Goal: Task Accomplishment & Management: Manage account settings

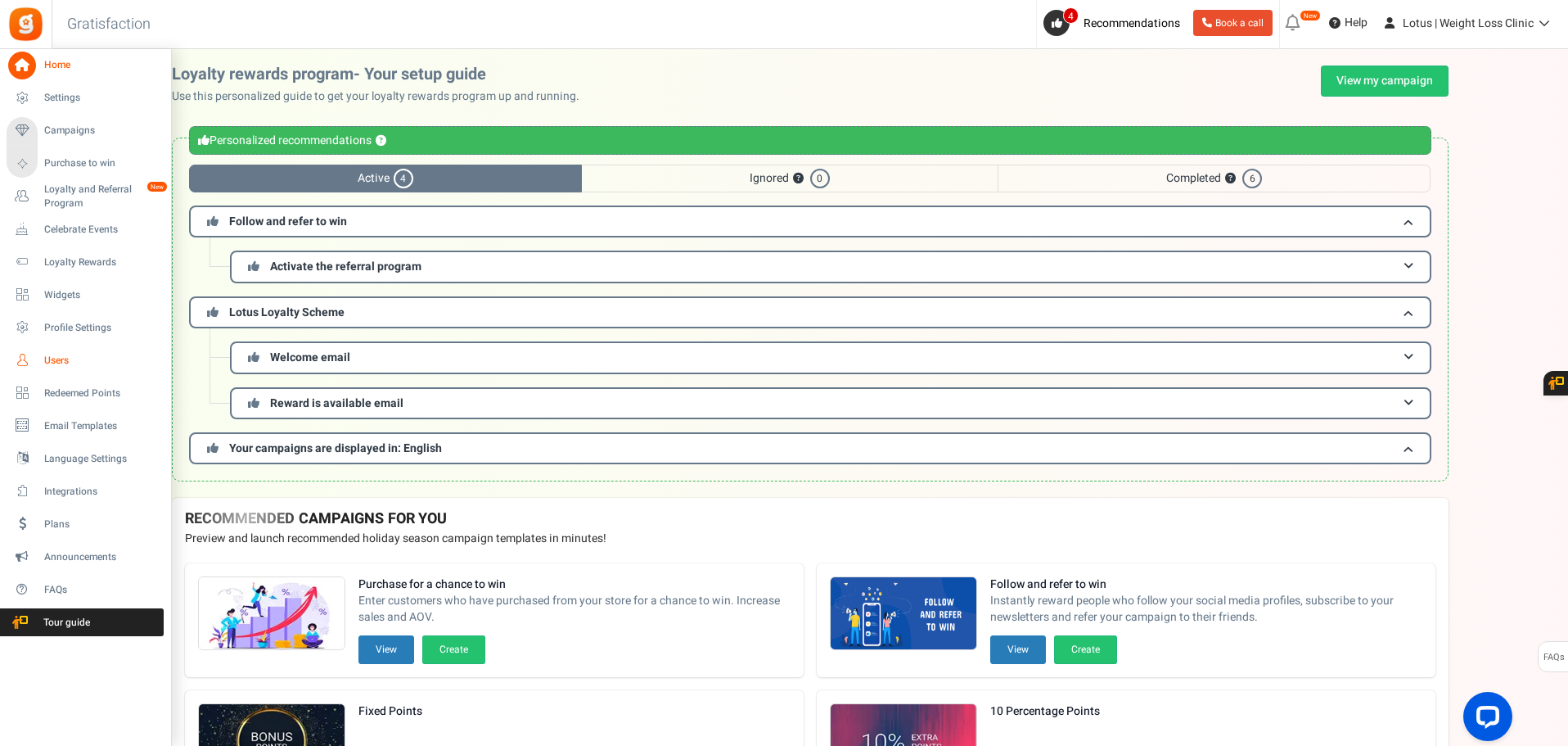
click at [59, 355] on span "Users" at bounding box center [101, 360] width 115 height 14
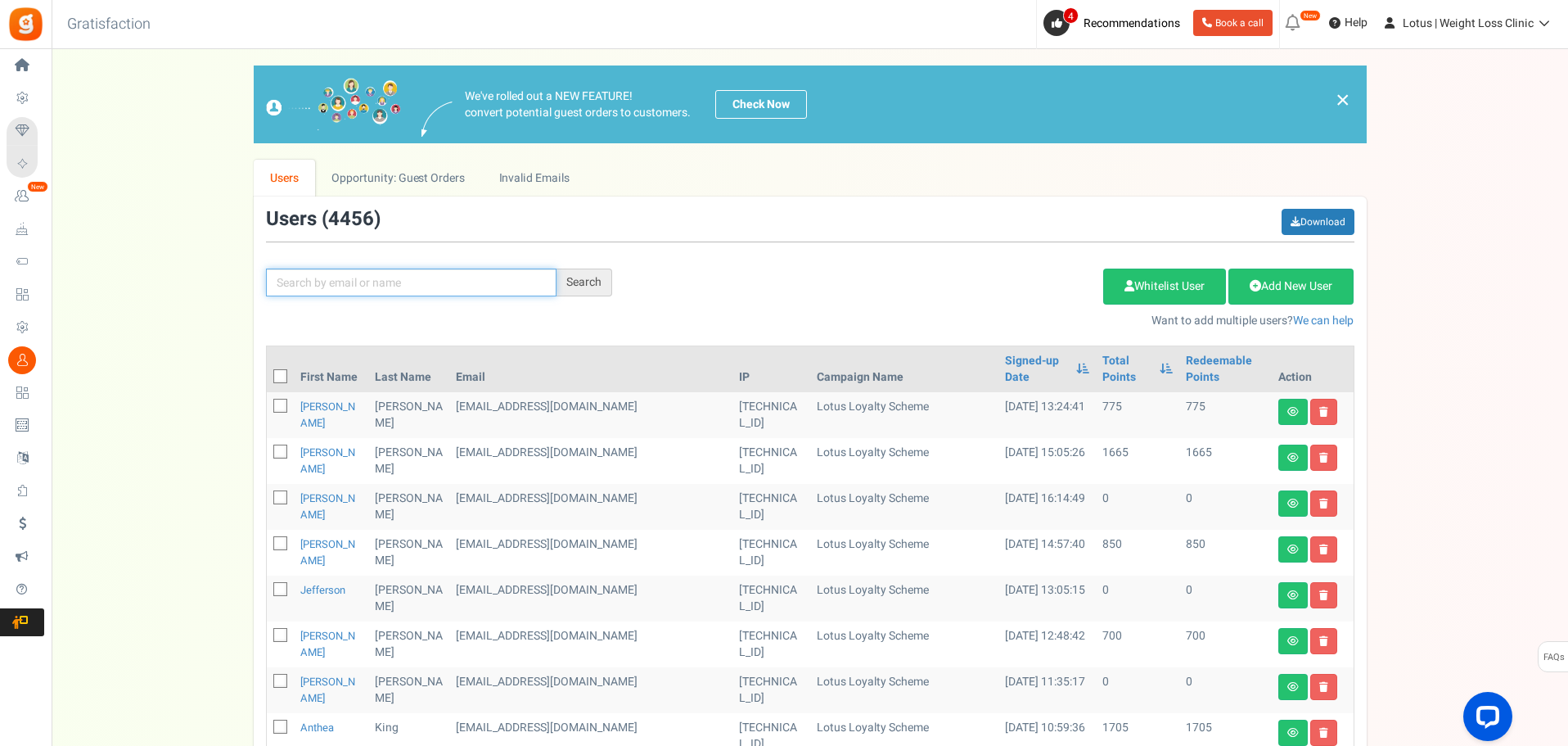
click at [371, 282] on input "text" at bounding box center [411, 283] width 290 height 28
paste input "[EMAIL_ADDRESS][DOMAIN_NAME]"
type input "[EMAIL_ADDRESS][DOMAIN_NAME]"
click at [579, 279] on div "Search" at bounding box center [584, 283] width 55 height 28
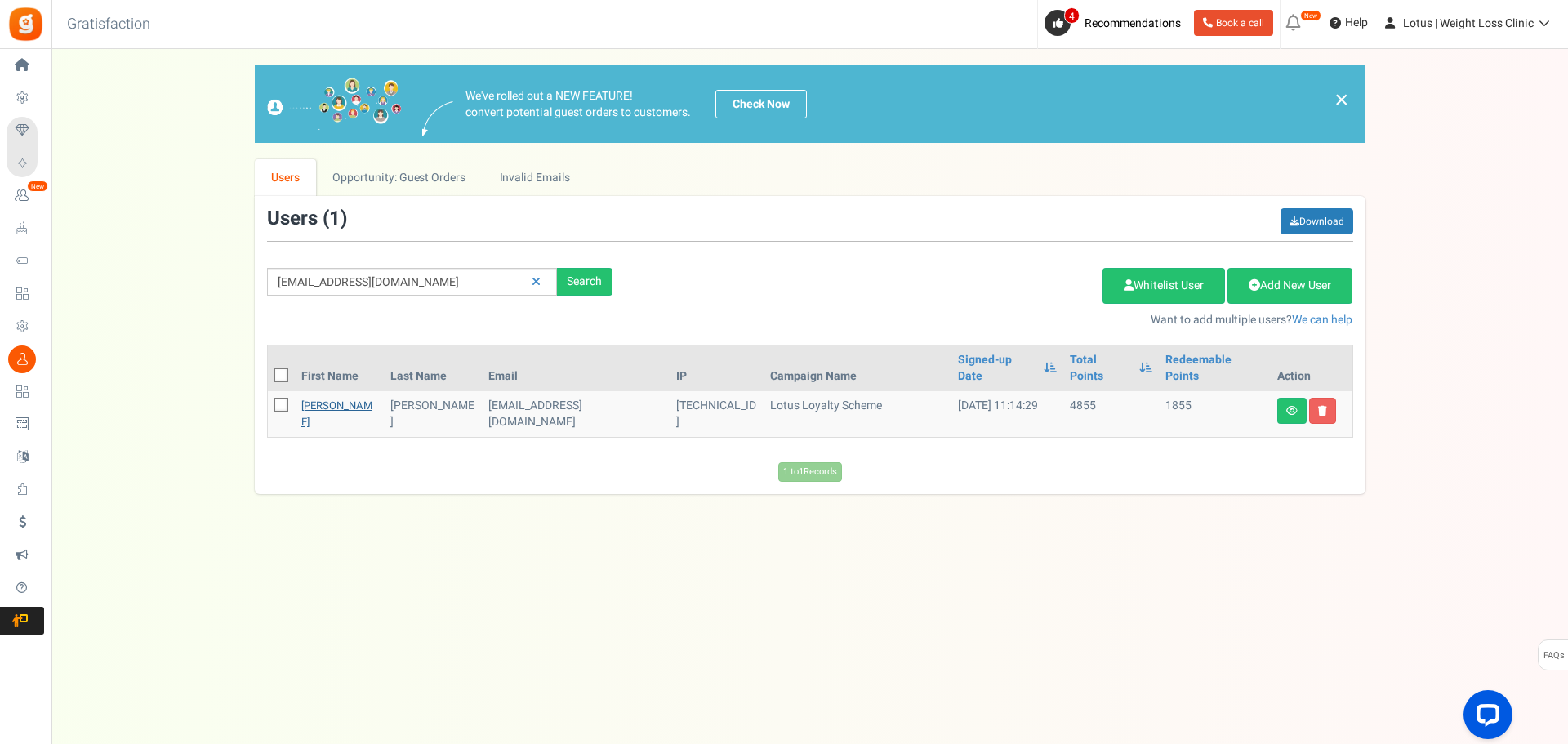
click at [319, 397] on link "[PERSON_NAME]" at bounding box center [337, 413] width 71 height 32
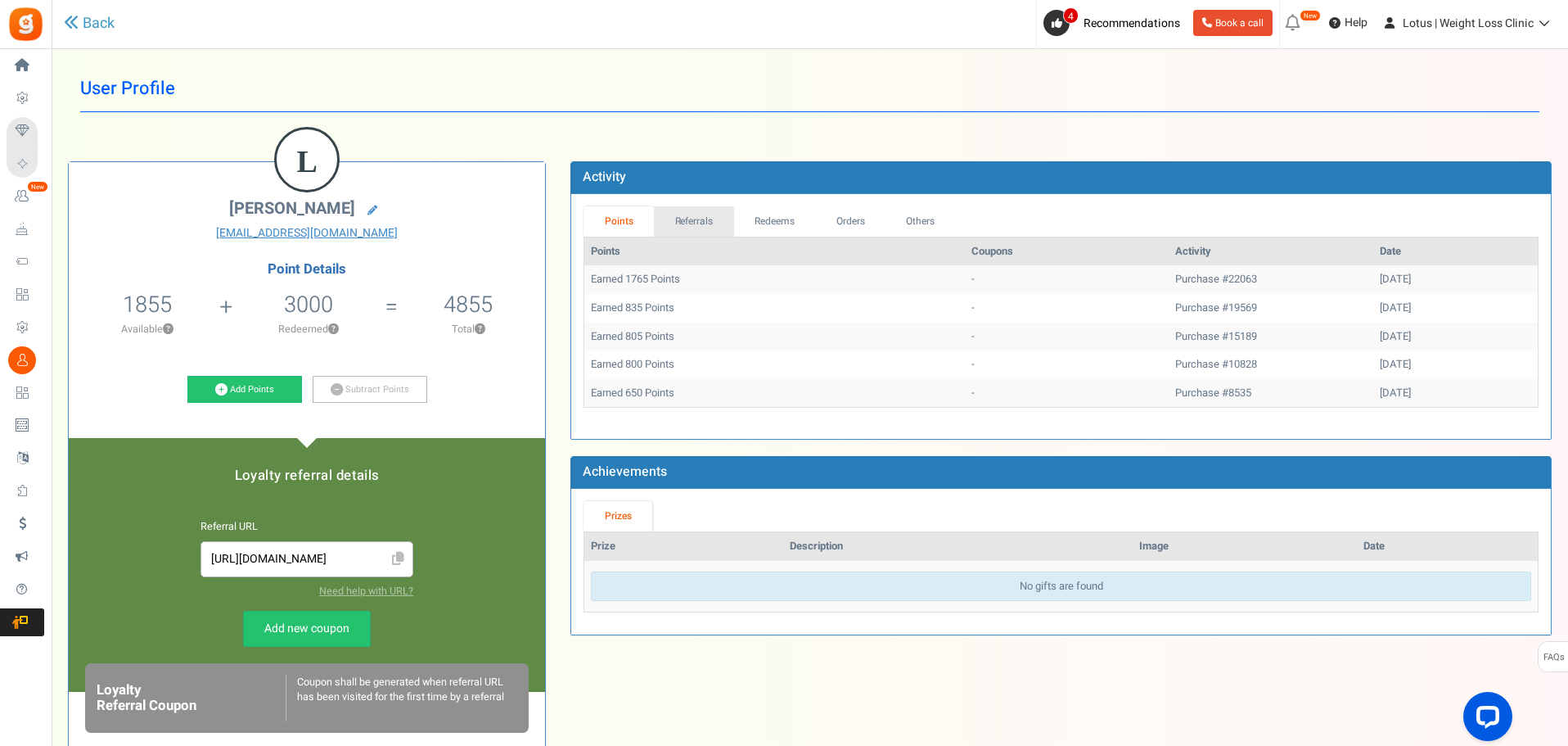
click at [706, 224] on link "Referrals" at bounding box center [694, 221] width 80 height 30
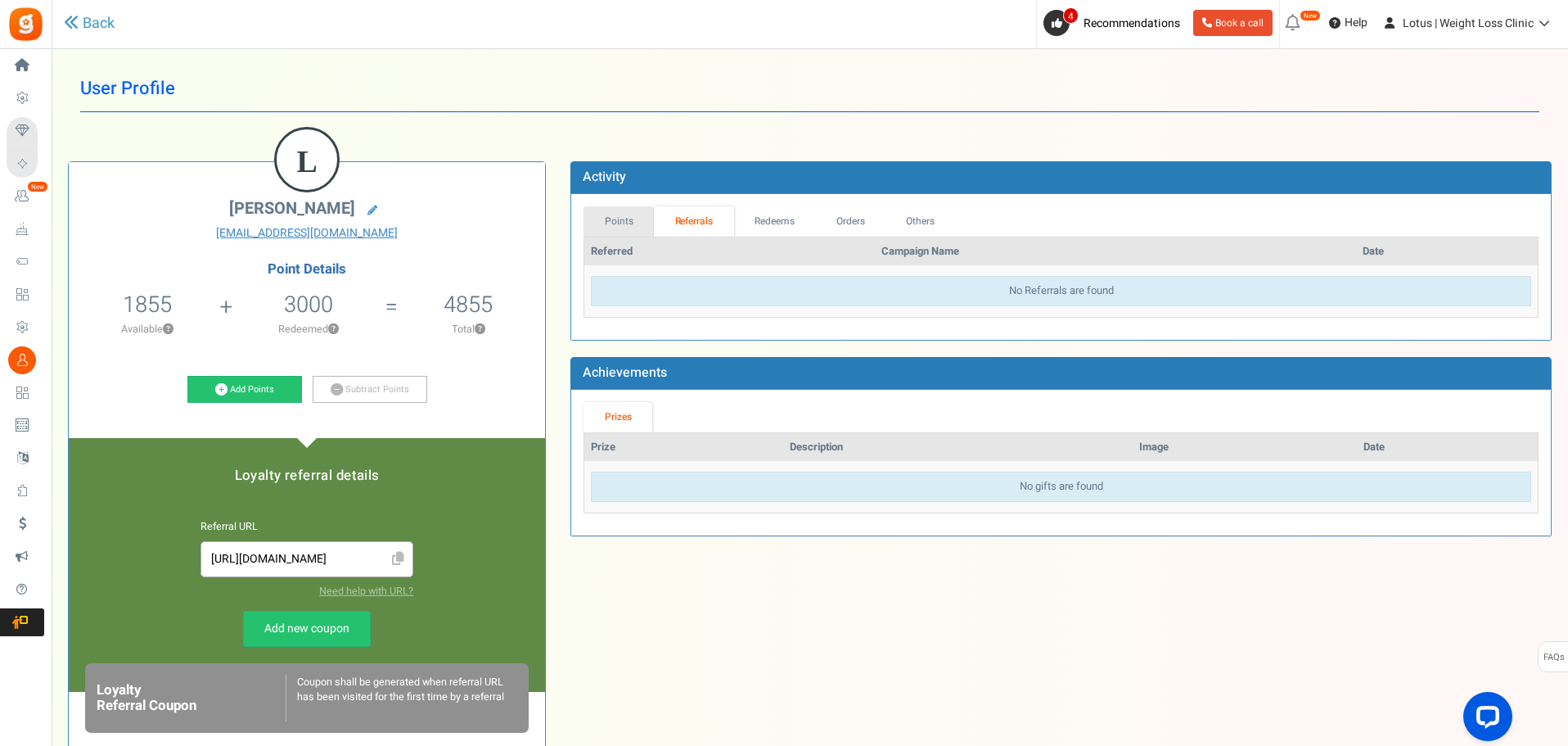
click at [633, 220] on link "Points" at bounding box center [618, 221] width 70 height 30
